Goal: Task Accomplishment & Management: Manage account settings

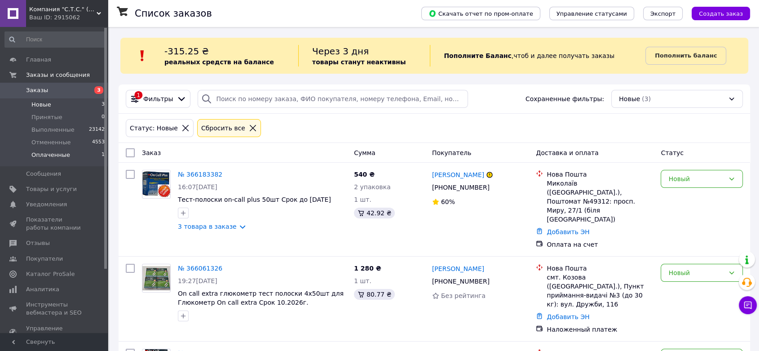
click at [51, 158] on span "Оплаченные" at bounding box center [50, 155] width 39 height 8
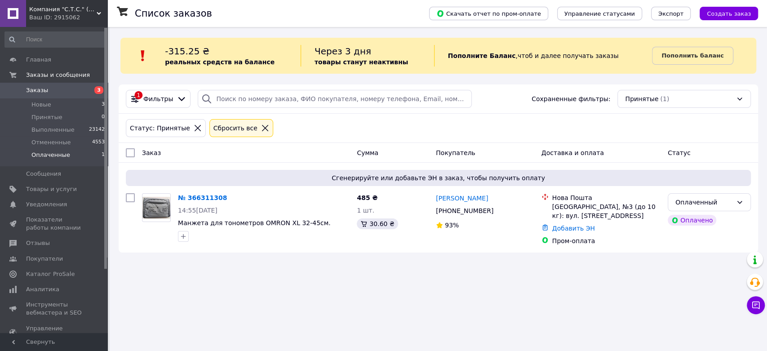
click at [315, 15] on div "Список заказов" at bounding box center [273, 13] width 276 height 27
click at [366, 18] on div "Список заказов" at bounding box center [273, 13] width 276 height 27
click at [366, 17] on div "Список заказов" at bounding box center [273, 13] width 276 height 27
click at [202, 195] on link "№ 366311308" at bounding box center [202, 197] width 49 height 7
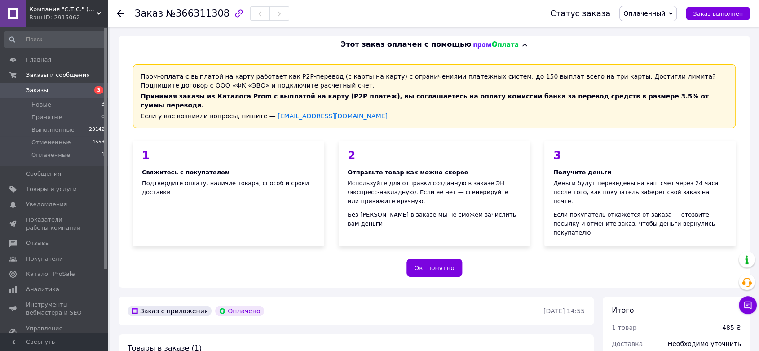
click at [665, 8] on span "Оплаченный" at bounding box center [647, 13] width 57 height 15
click at [653, 28] on li "Принят" at bounding box center [648, 31] width 57 height 13
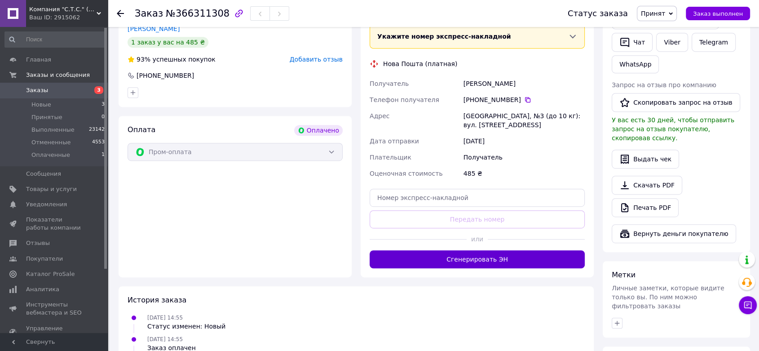
click at [542, 250] on button "Сгенерировать ЭН" at bounding box center [477, 259] width 215 height 18
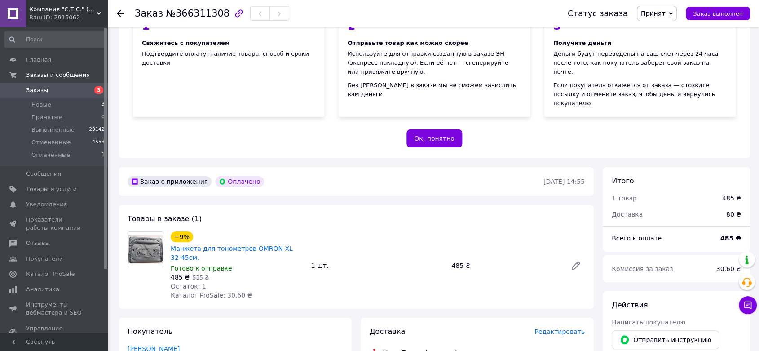
scroll to position [249, 0]
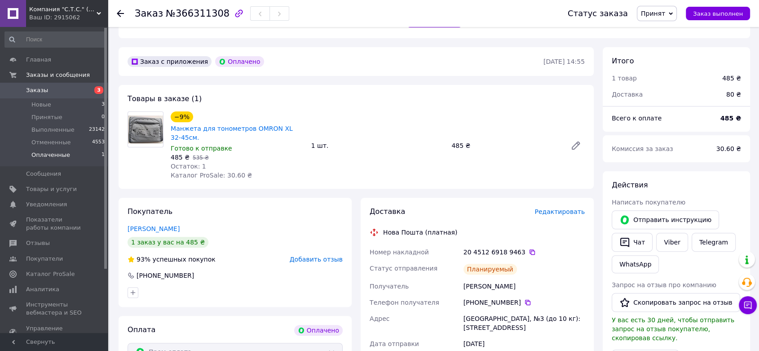
click at [51, 154] on span "Оплаченные" at bounding box center [50, 155] width 39 height 8
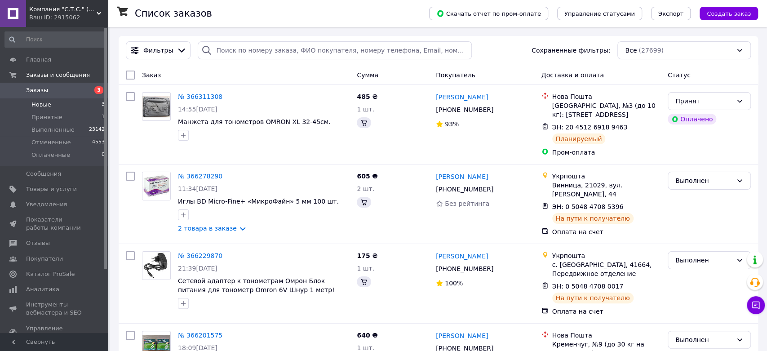
click at [45, 106] on span "Новые" at bounding box center [41, 105] width 20 height 8
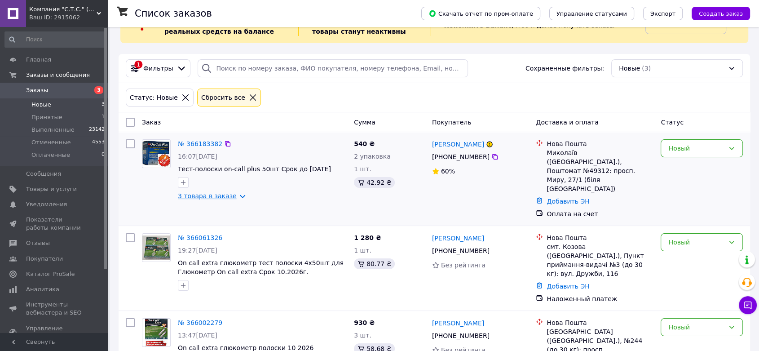
scroll to position [44, 0]
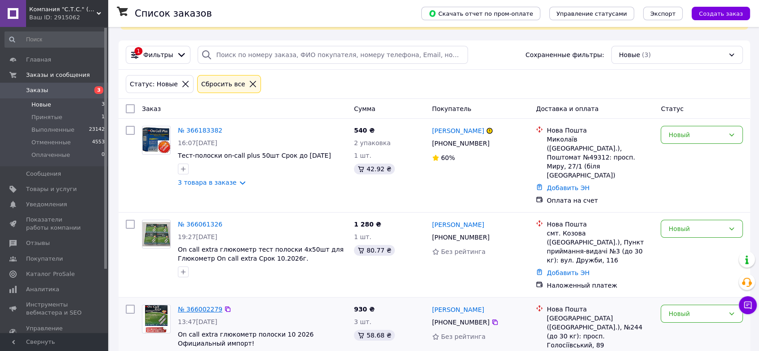
click at [211, 305] on link "№ 366002279" at bounding box center [200, 308] width 44 height 7
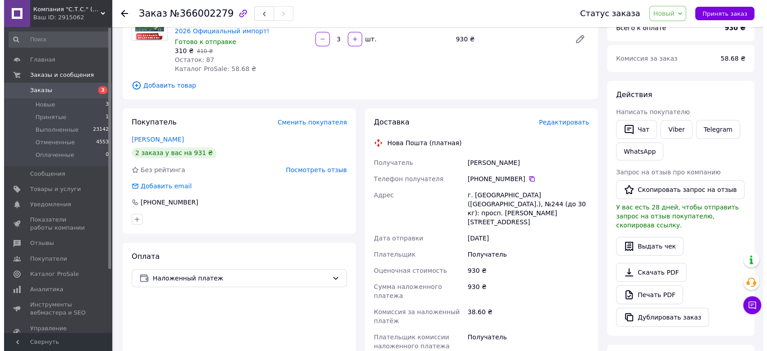
scroll to position [100, 0]
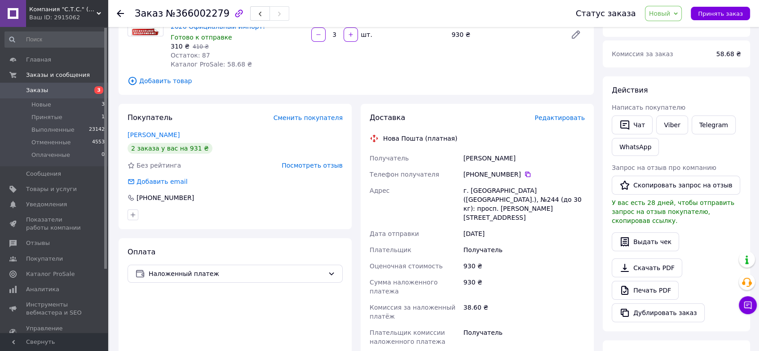
click at [560, 116] on span "Редактировать" at bounding box center [559, 117] width 50 height 7
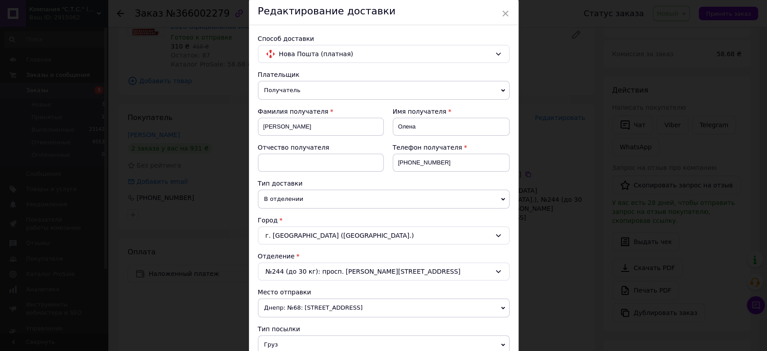
scroll to position [50, 0]
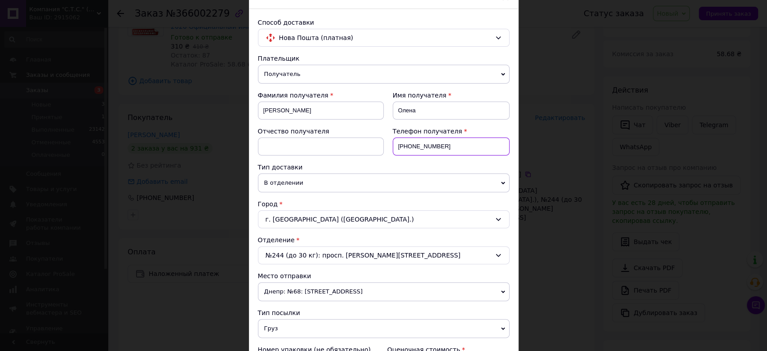
click at [453, 147] on input "[PHONE_NUMBER]" at bounding box center [450, 146] width 117 height 18
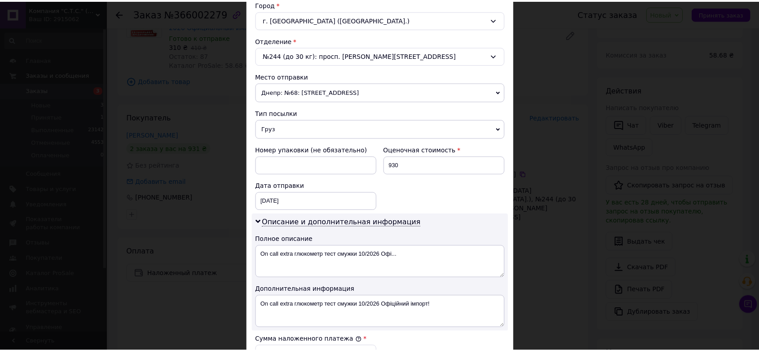
scroll to position [433, 0]
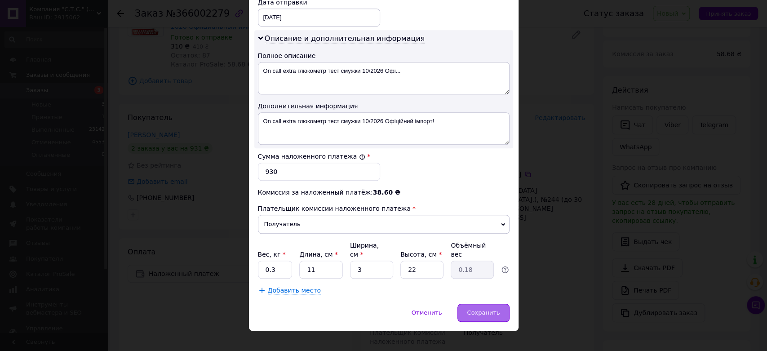
type input "[PHONE_NUMBER]"
click at [479, 309] on span "Сохранить" at bounding box center [483, 312] width 33 height 7
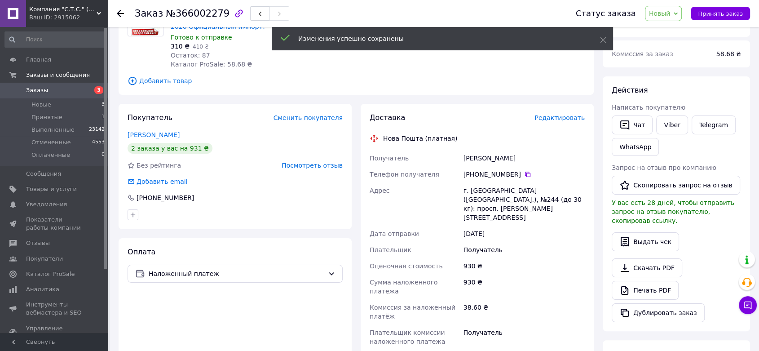
click at [670, 10] on span "Новый" at bounding box center [660, 13] width 22 height 7
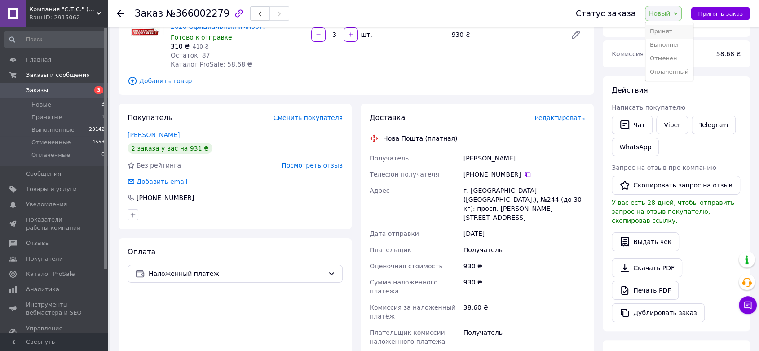
click at [662, 34] on li "Принят" at bounding box center [669, 31] width 48 height 13
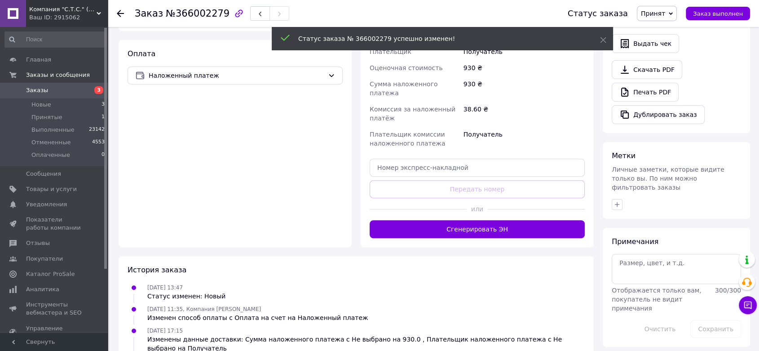
scroll to position [299, 0]
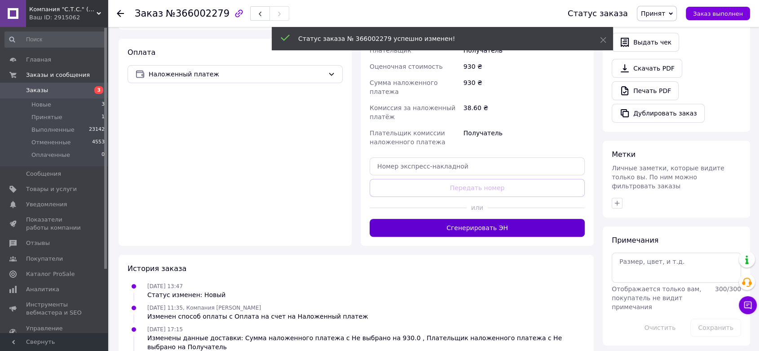
click at [536, 219] on button "Сгенерировать ЭН" at bounding box center [477, 228] width 215 height 18
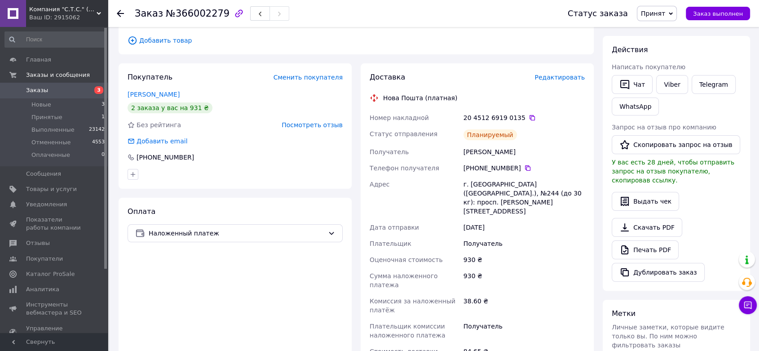
scroll to position [0, 0]
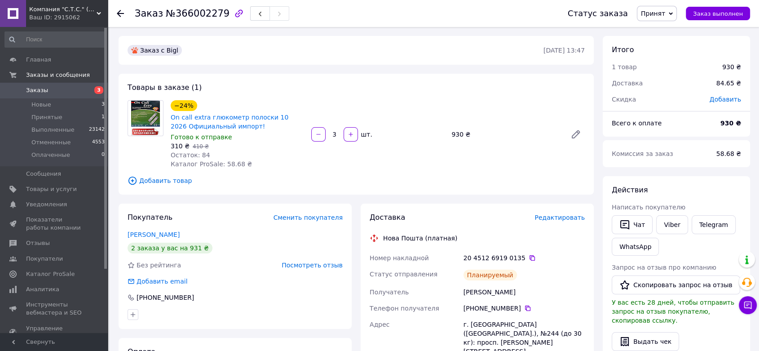
click at [37, 90] on span "Заказы" at bounding box center [37, 90] width 22 height 8
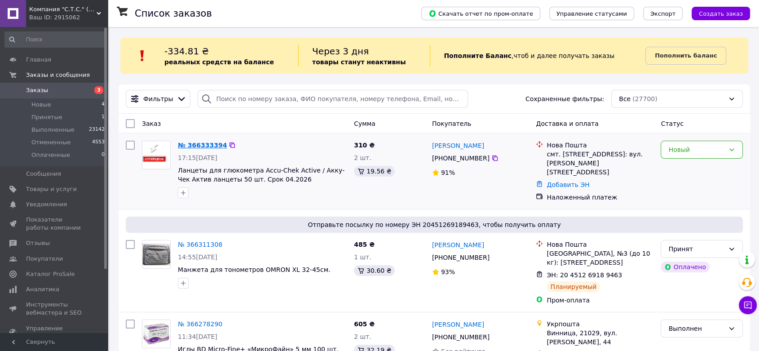
click at [201, 143] on link "№ 366333394" at bounding box center [202, 144] width 49 height 7
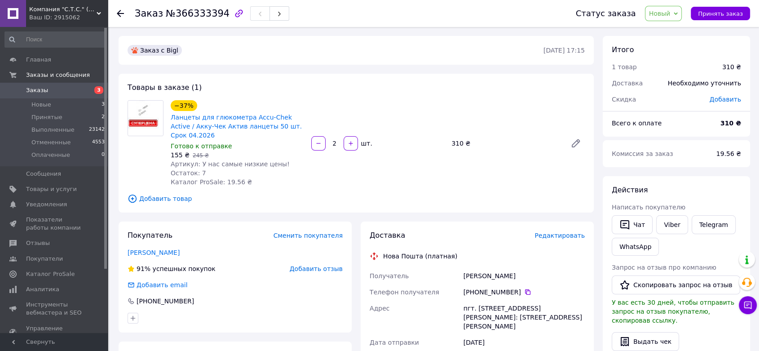
click at [665, 13] on span "Новый" at bounding box center [660, 13] width 22 height 7
click at [667, 29] on li "Принят" at bounding box center [669, 31] width 48 height 13
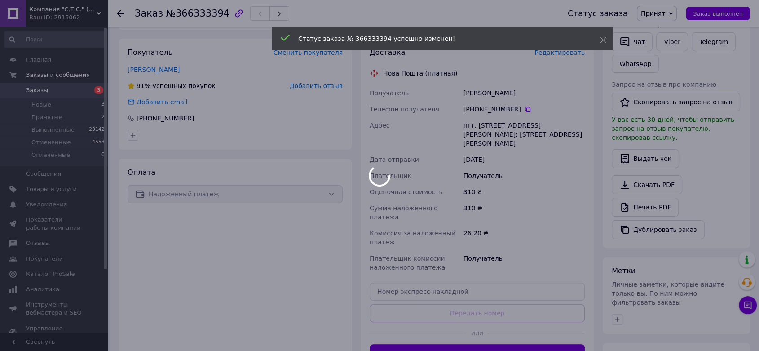
scroll to position [199, 0]
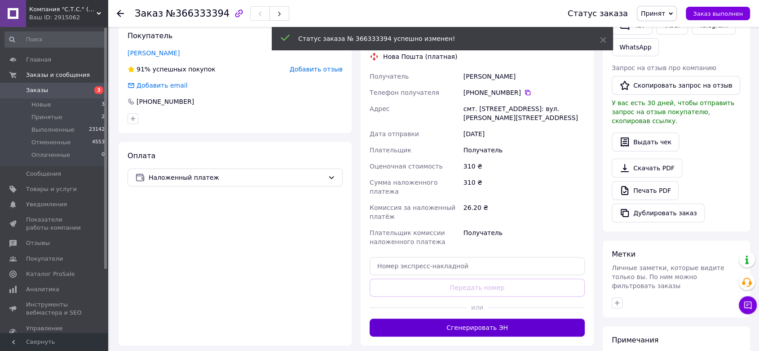
click at [533, 318] on button "Сгенерировать ЭН" at bounding box center [477, 327] width 215 height 18
click at [533, 307] on div "Доставка Редактировать Нова Пошта (платная) Получатель [PERSON_NAME] Телефон по…" at bounding box center [477, 183] width 215 height 305
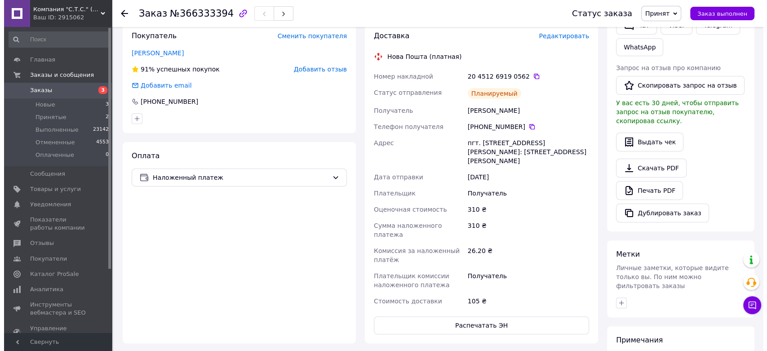
scroll to position [0, 0]
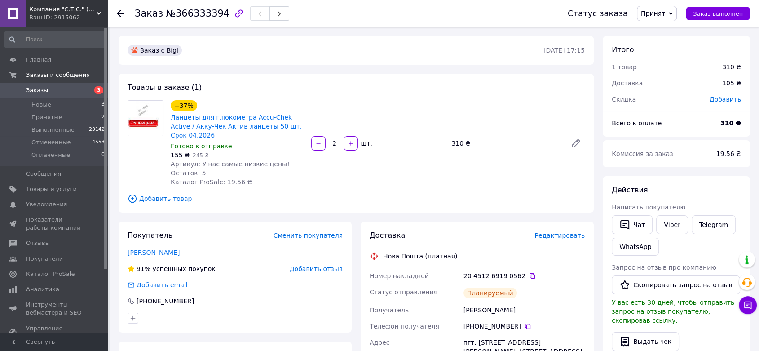
click at [36, 89] on span "Заказы" at bounding box center [37, 90] width 22 height 8
